Goal: Task Accomplishment & Management: Use online tool/utility

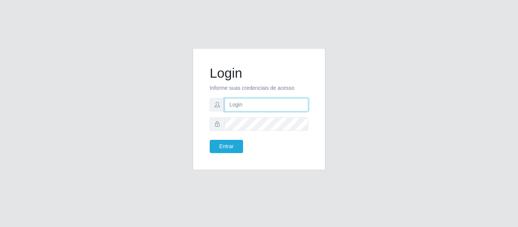
click at [262, 101] on input "text" at bounding box center [266, 104] width 84 height 13
click at [278, 103] on input "text" at bounding box center [266, 104] width 84 height 13
drag, startPoint x: 278, startPoint y: 103, endPoint x: 257, endPoint y: 103, distance: 20.8
click at [257, 103] on input "text" at bounding box center [266, 104] width 84 height 13
type input "[EMAIL_ADDRESS][DOMAIN_NAME]"
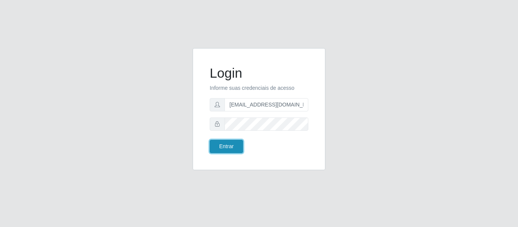
click at [231, 143] on button "Entrar" at bounding box center [226, 146] width 33 height 13
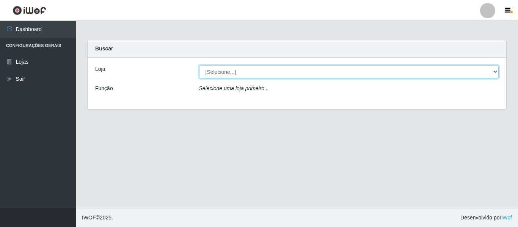
click at [493, 69] on select "[Selecione...] SuperFácil Atacado - São Gonçalo do Amarante" at bounding box center [349, 71] width 300 height 13
select select "408"
click at [199, 65] on select "[Selecione...] SuperFácil Atacado - São Gonçalo do Amarante" at bounding box center [349, 71] width 300 height 13
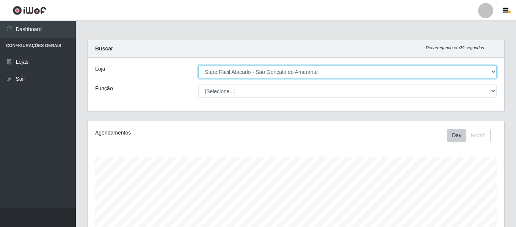
scroll to position [157, 417]
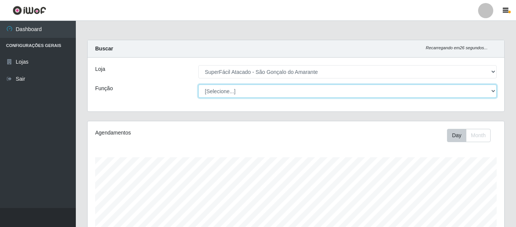
click at [490, 88] on select "[Selecione...] Auxiliar de Estacionamento Auxiliar de Estacionamento + Auxiliar…" at bounding box center [347, 91] width 298 height 13
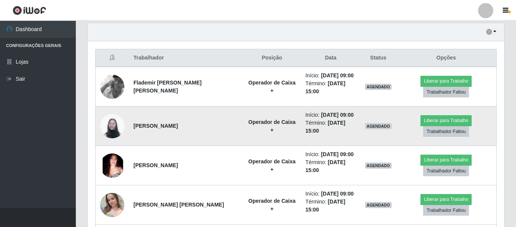
scroll to position [378855, 378596]
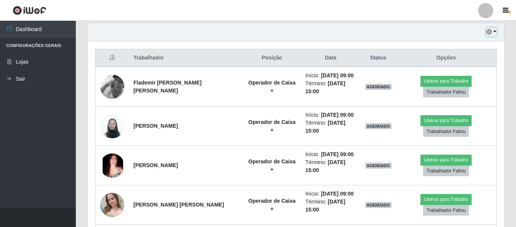
click at [491, 32] on icon "button" at bounding box center [488, 31] width 5 height 5
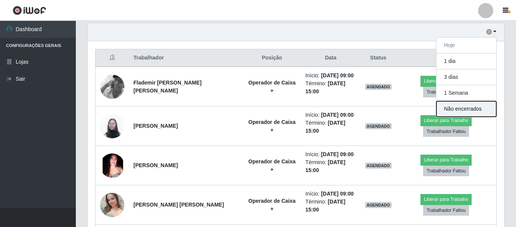
click at [453, 110] on button "Não encerrados" at bounding box center [466, 109] width 60 height 16
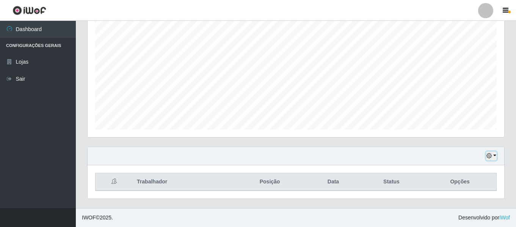
click at [487, 155] on icon "button" at bounding box center [488, 155] width 5 height 5
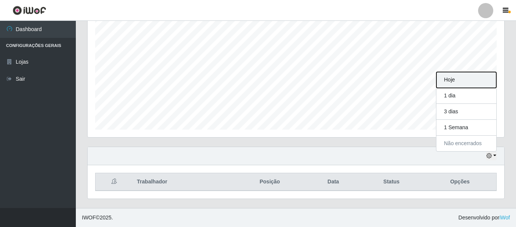
click at [473, 82] on button "Hoje" at bounding box center [466, 80] width 60 height 16
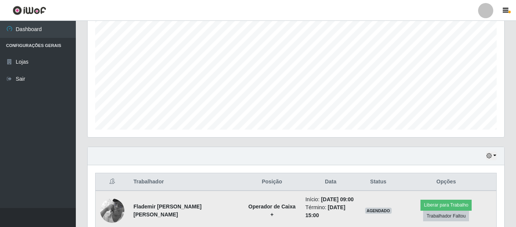
scroll to position [378855, 378596]
click at [114, 211] on img at bounding box center [112, 210] width 24 height 43
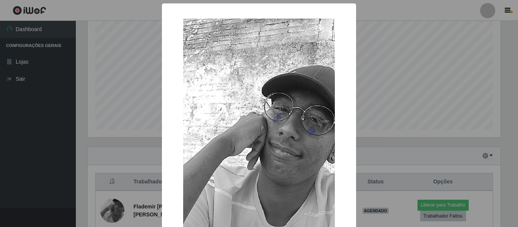
click at [115, 211] on div "× OK Cancel" at bounding box center [259, 113] width 518 height 227
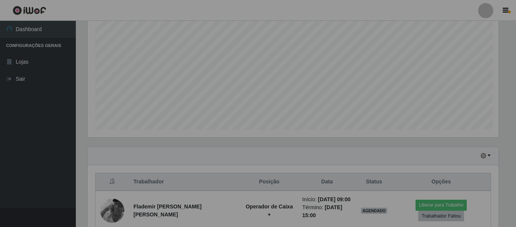
scroll to position [157, 417]
